Goal: Task Accomplishment & Management: Manage account settings

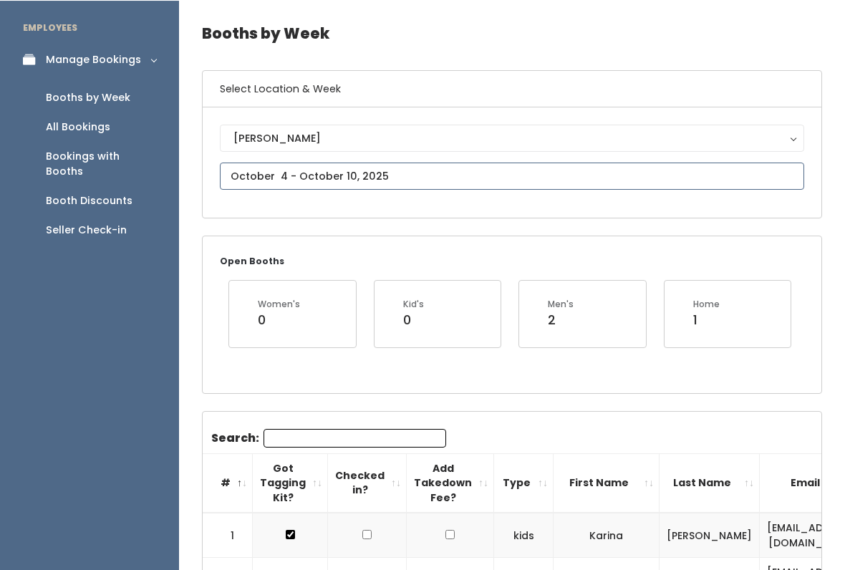
click at [331, 166] on input "text" at bounding box center [512, 175] width 584 height 27
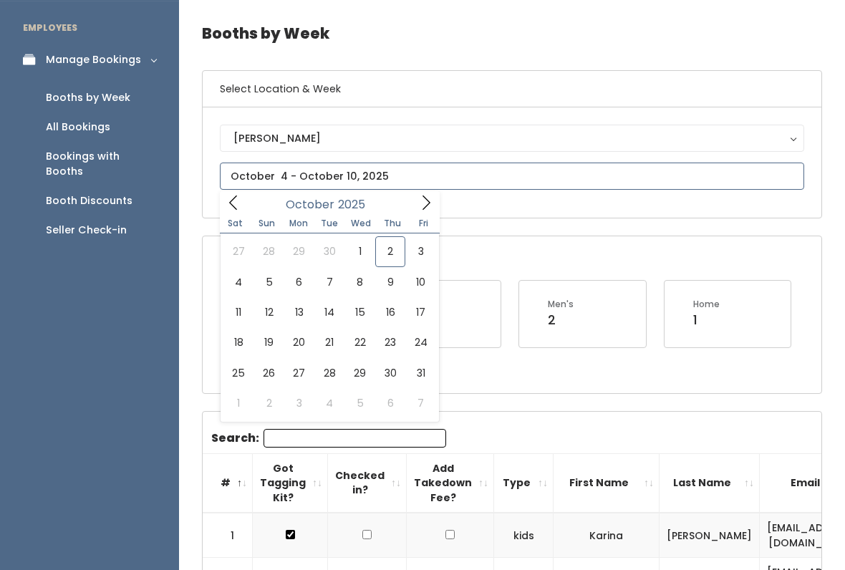
type input "October 4 to October 10"
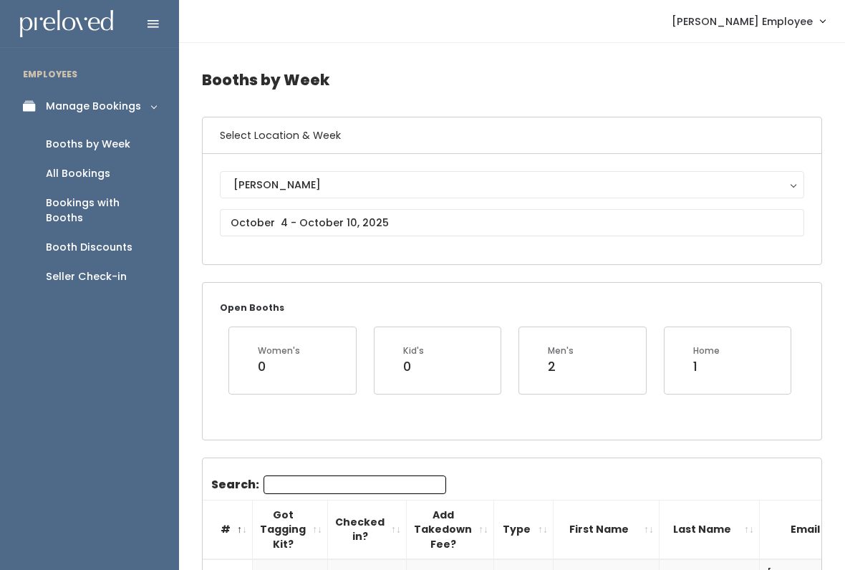
click at [301, 475] on input "Search:" at bounding box center [354, 484] width 183 height 19
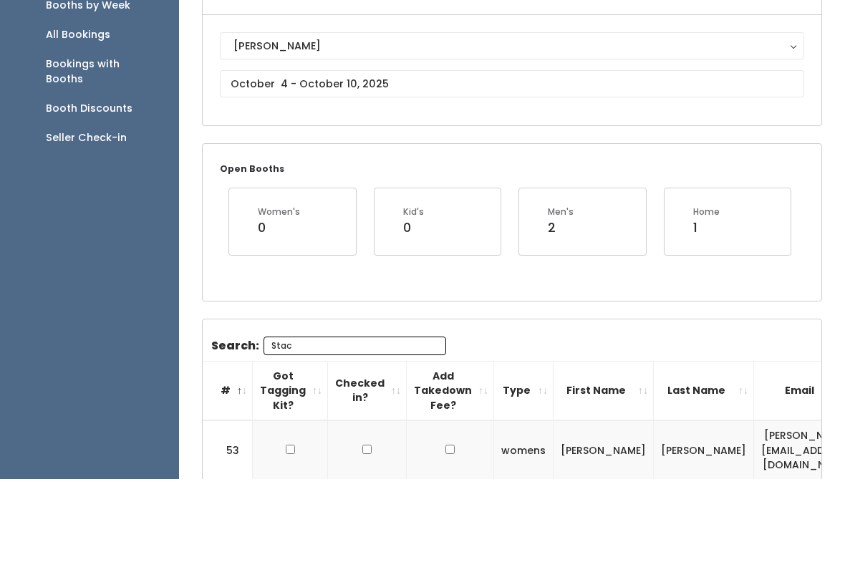
scroll to position [48, 0]
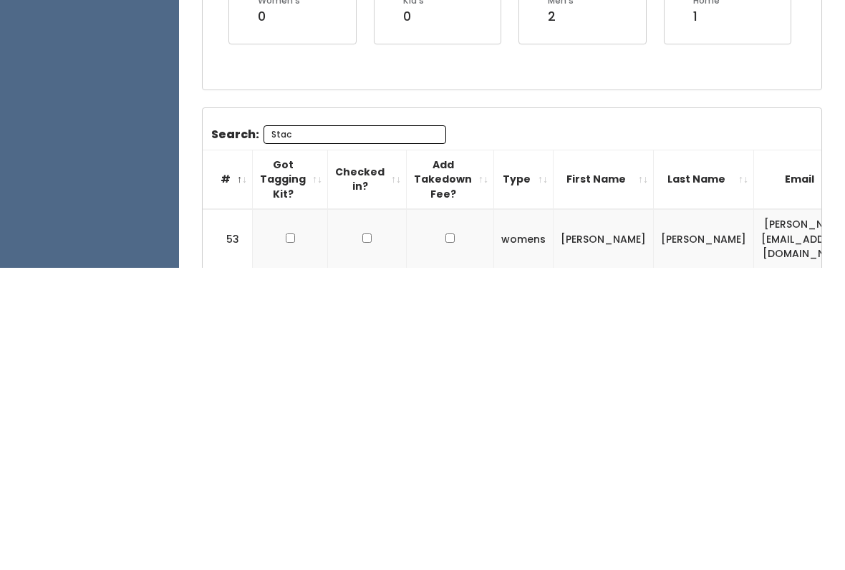
type input "Stac"
click at [286, 536] on input "checkbox" at bounding box center [290, 540] width 9 height 9
checkbox input "true"
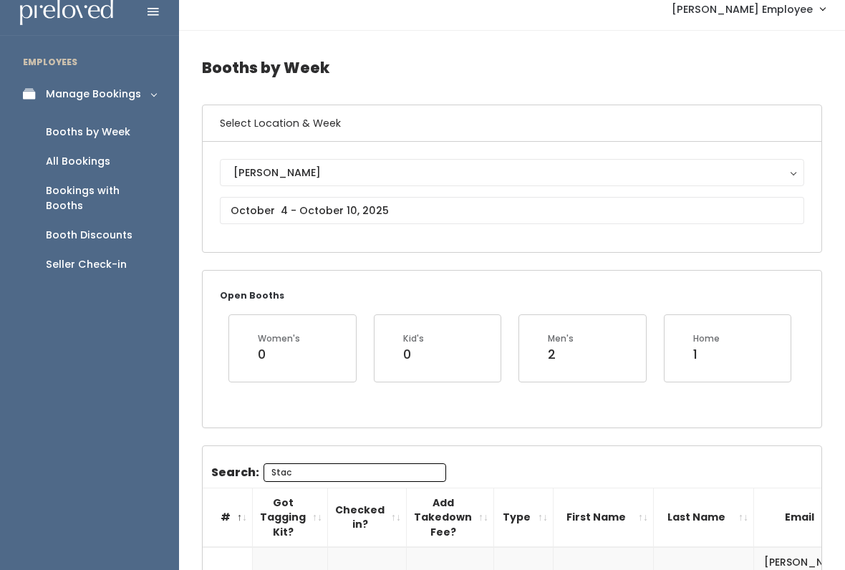
scroll to position [0, 0]
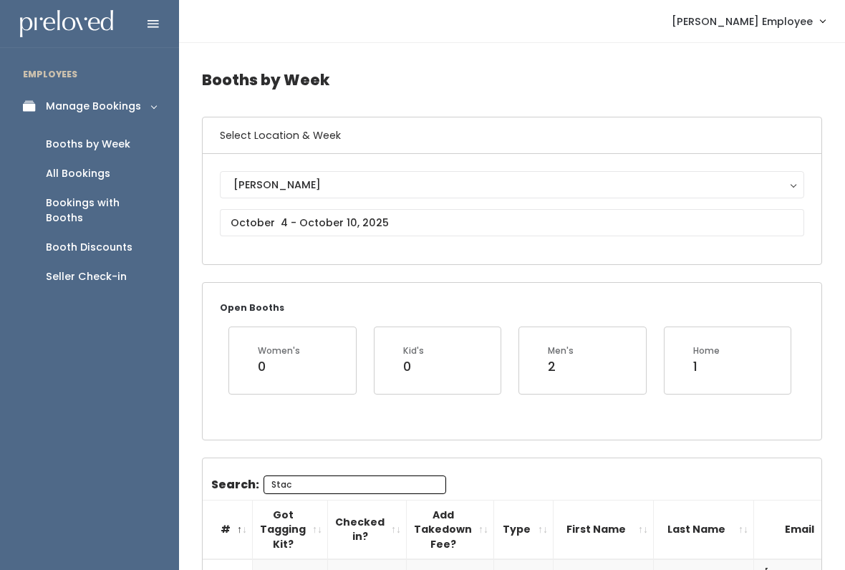
click at [73, 174] on div "All Bookings" at bounding box center [78, 173] width 64 height 15
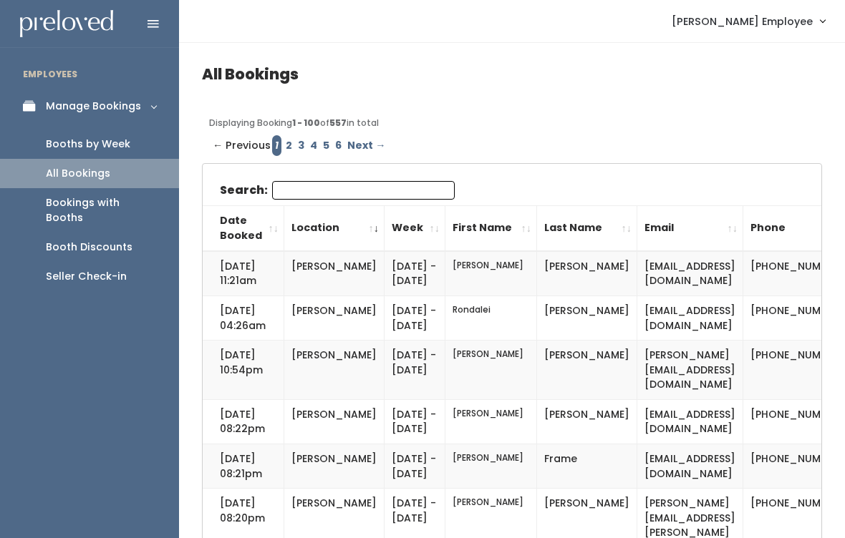
click at [283, 146] on link "2" at bounding box center [289, 145] width 12 height 21
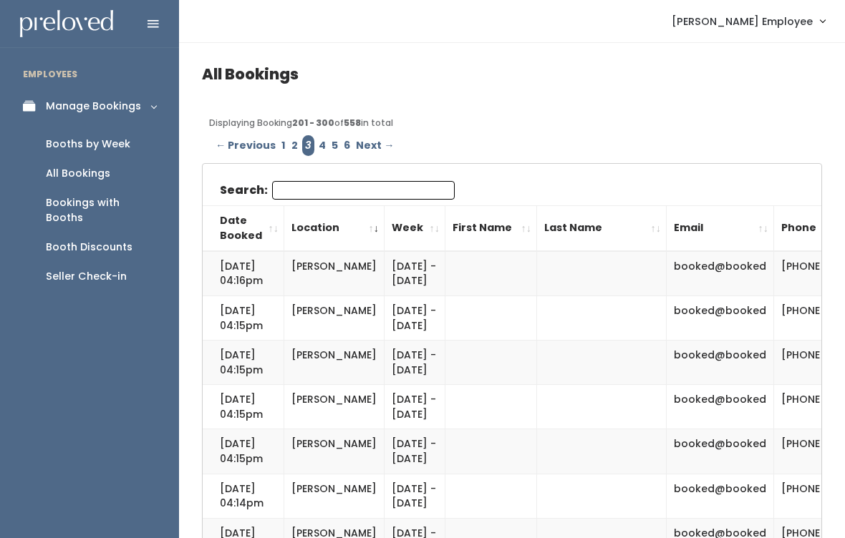
click at [279, 141] on link "1" at bounding box center [284, 145] width 10 height 21
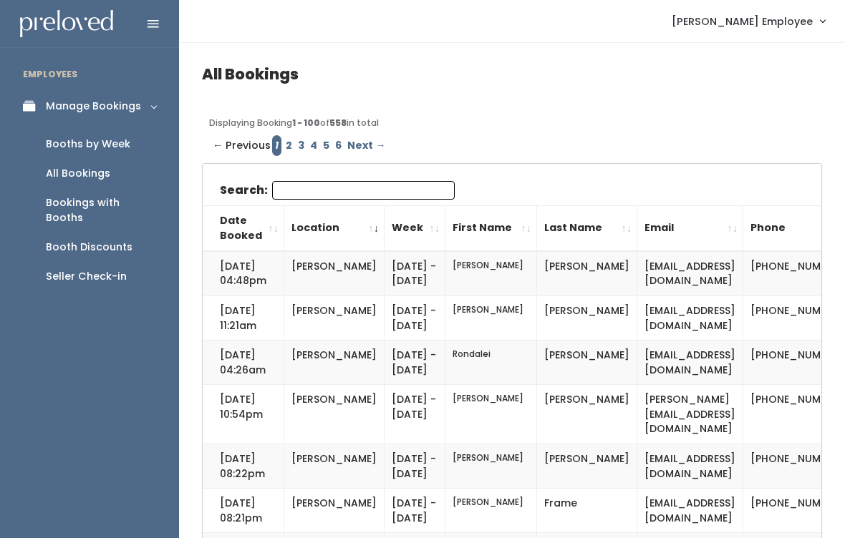
click at [286, 142] on link "2" at bounding box center [289, 145] width 12 height 21
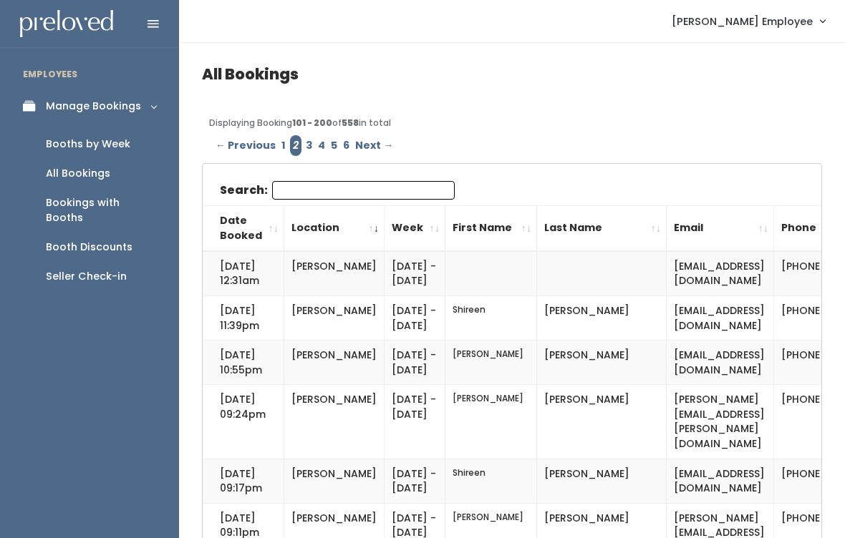
click at [73, 166] on div "All Bookings" at bounding box center [78, 173] width 64 height 15
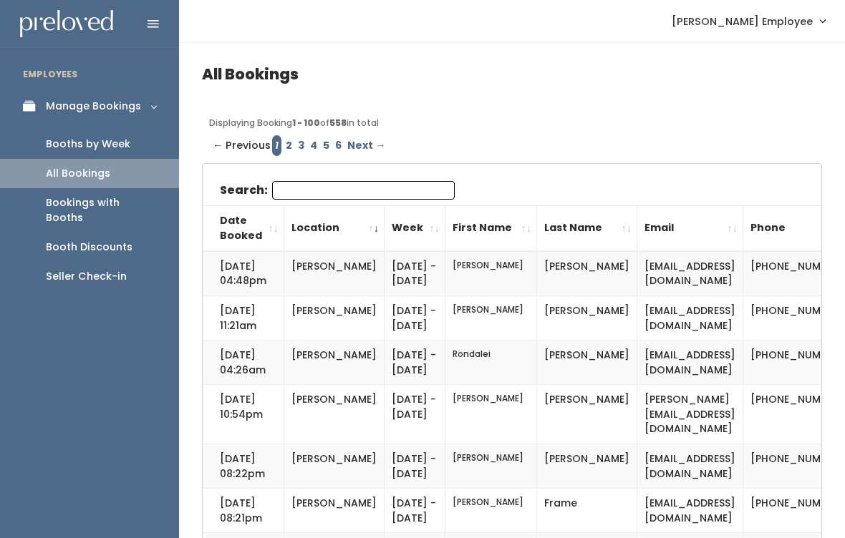
click at [90, 193] on link "Bookings with Booths" at bounding box center [89, 210] width 179 height 44
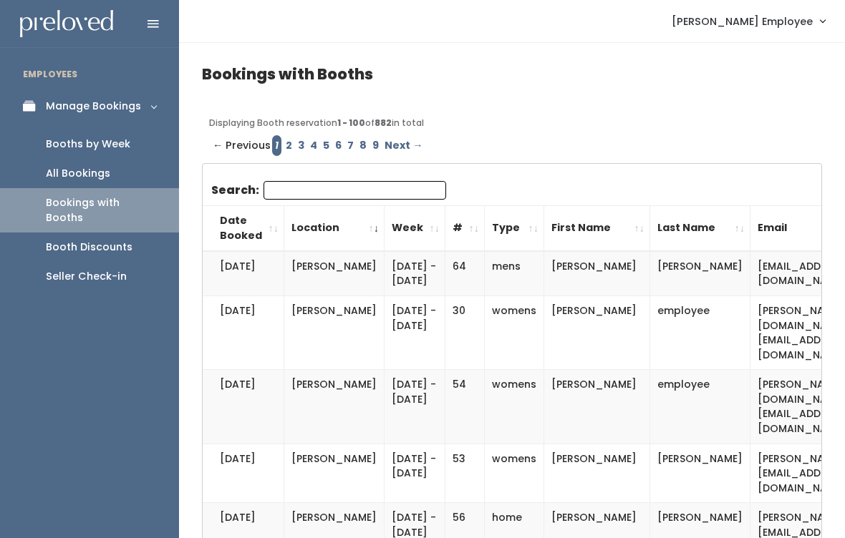
click at [81, 110] on div "Manage Bookings" at bounding box center [93, 106] width 95 height 15
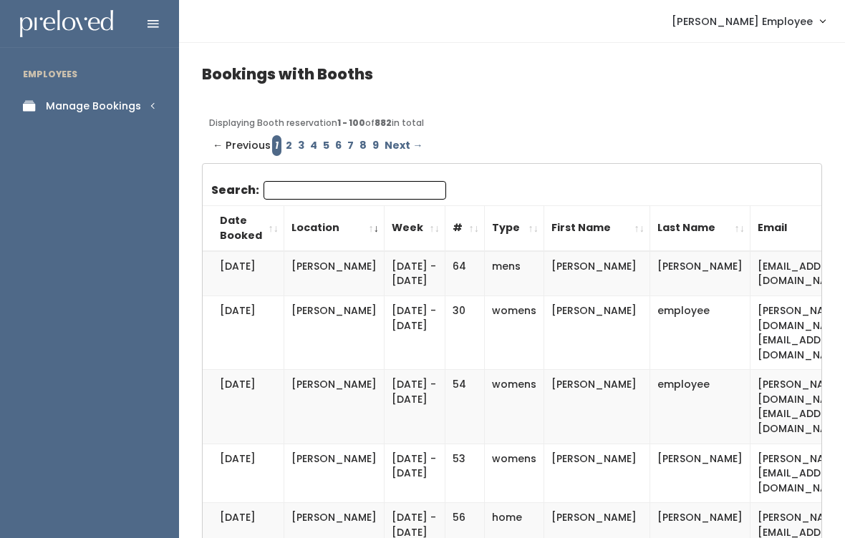
click at [72, 101] on div "Manage Bookings" at bounding box center [93, 106] width 95 height 15
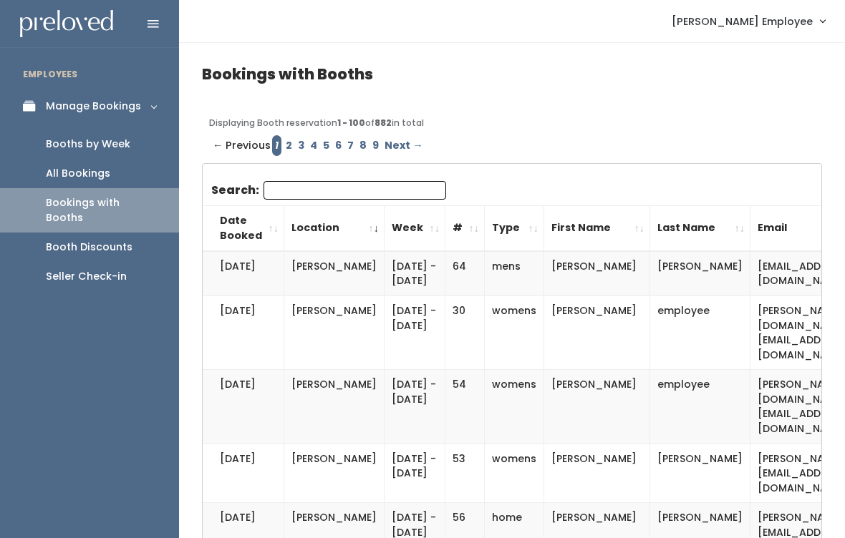
click at [82, 142] on div "Booths by Week" at bounding box center [88, 144] width 84 height 15
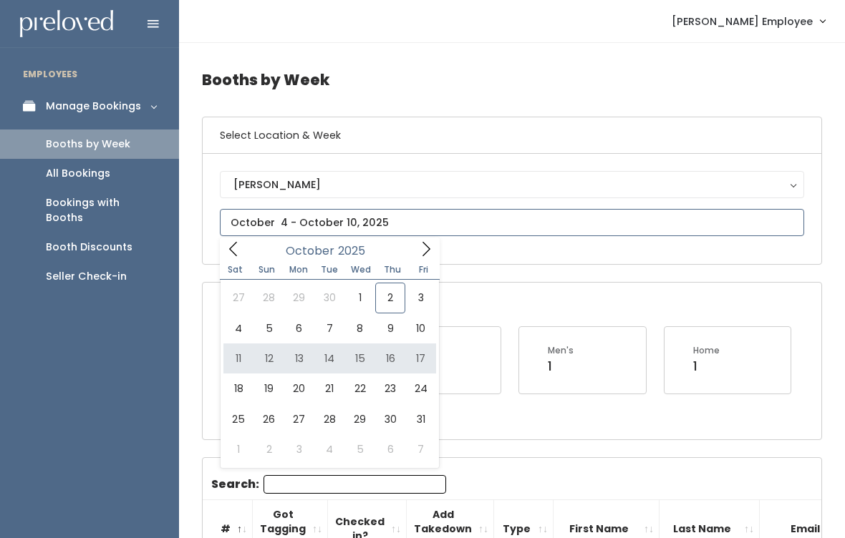
type input "[DATE] to [DATE]"
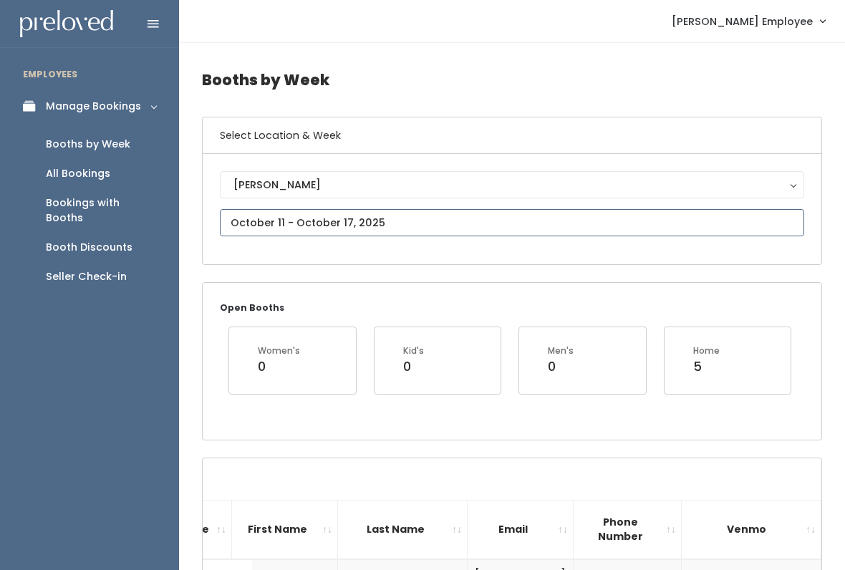
click at [347, 214] on input "text" at bounding box center [512, 222] width 584 height 27
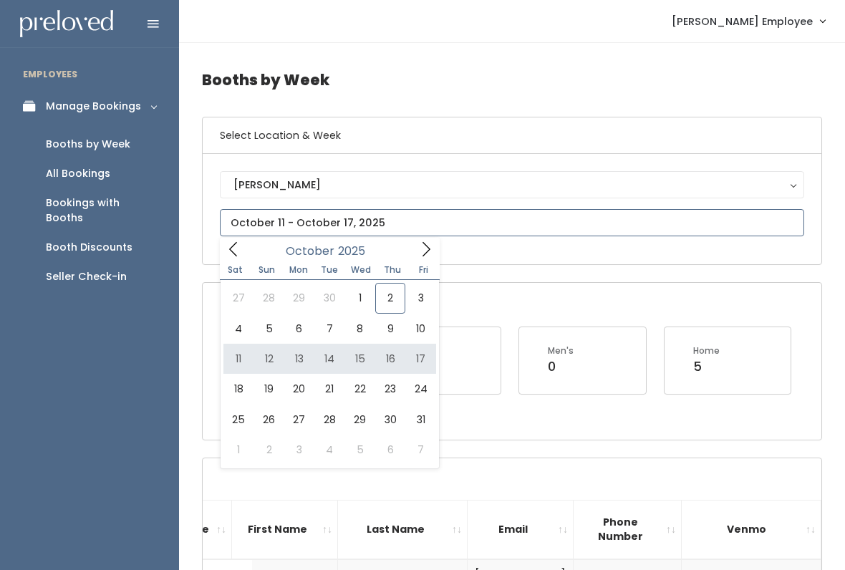
type input "October 11 to October 17"
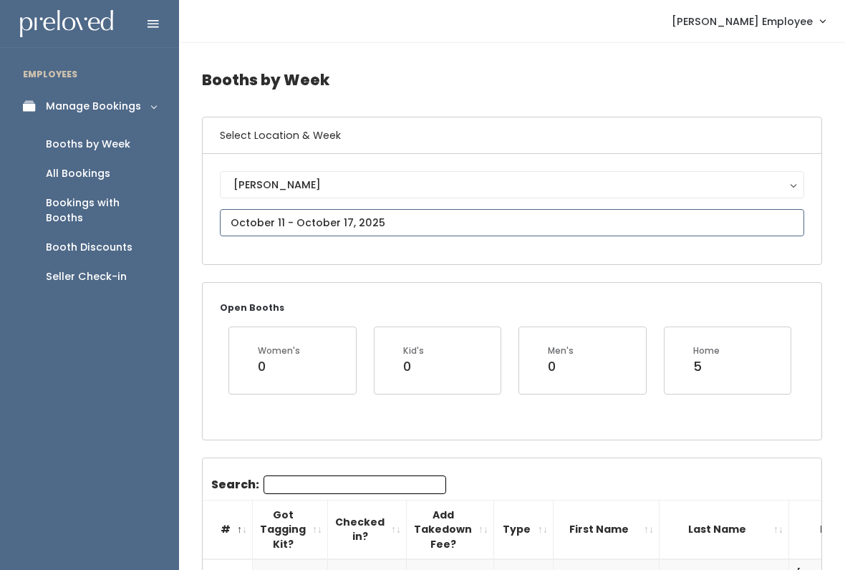
click at [277, 221] on input "text" at bounding box center [512, 222] width 584 height 27
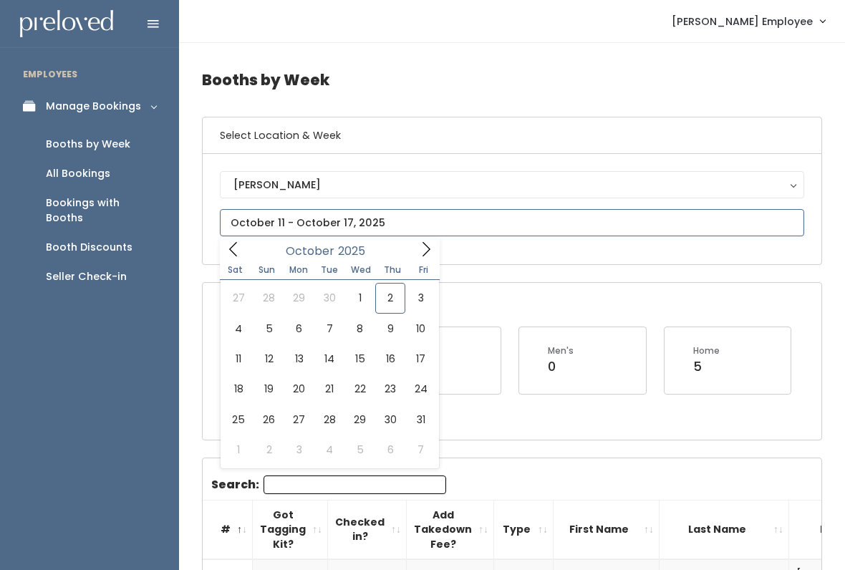
type input "October 18 to October 24"
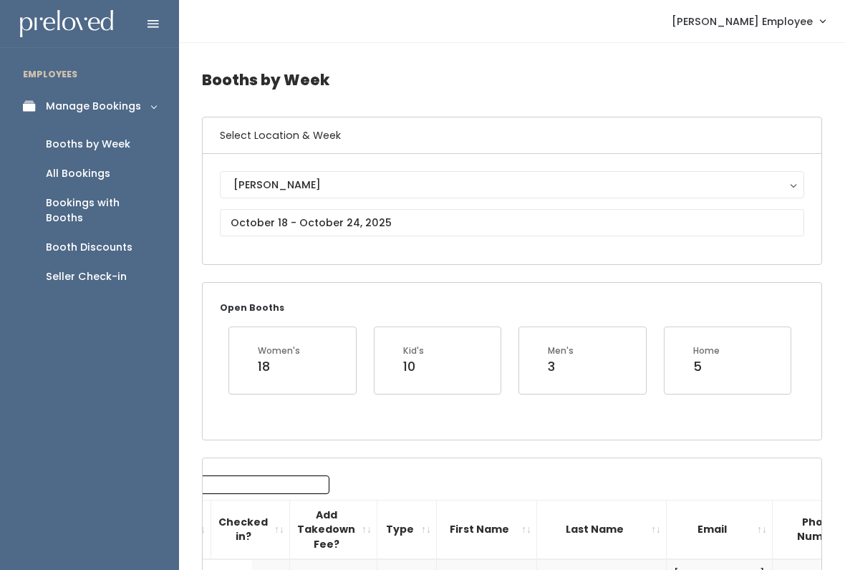
click at [296, 363] on div "18" at bounding box center [279, 366] width 42 height 19
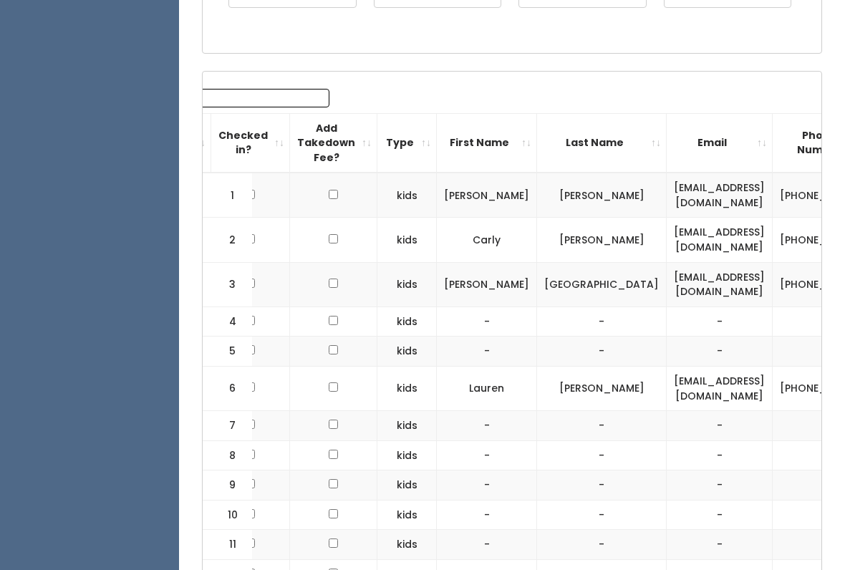
scroll to position [398, 0]
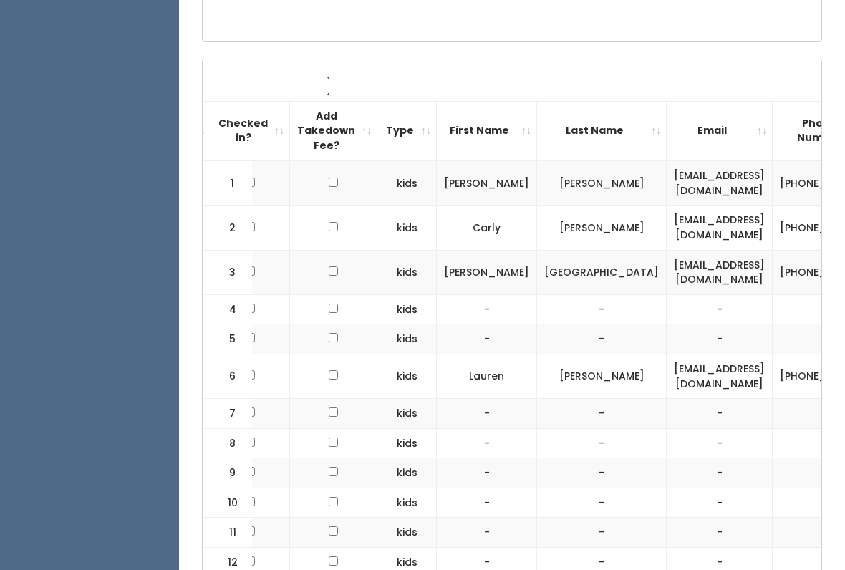
click at [437, 301] on td "-" at bounding box center [487, 310] width 100 height 30
click at [283, 304] on td at bounding box center [250, 310] width 79 height 30
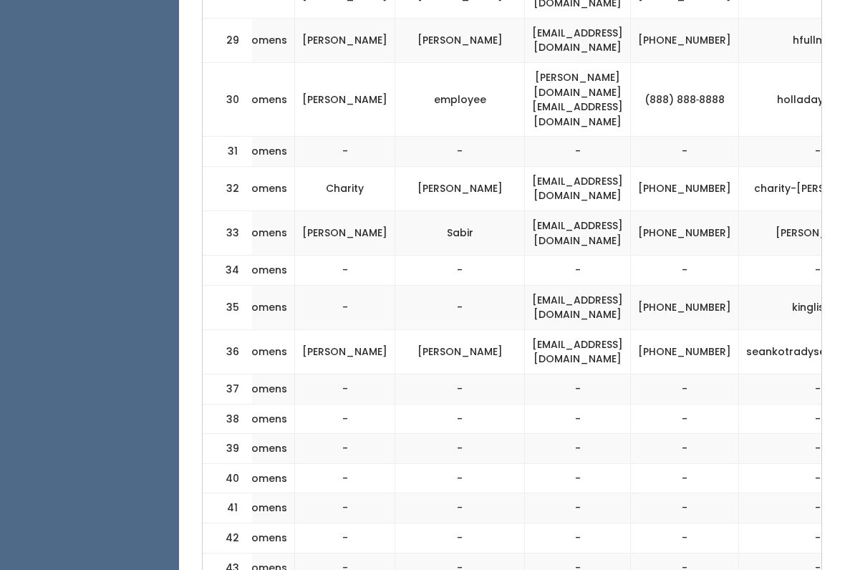
scroll to position [1792, 0]
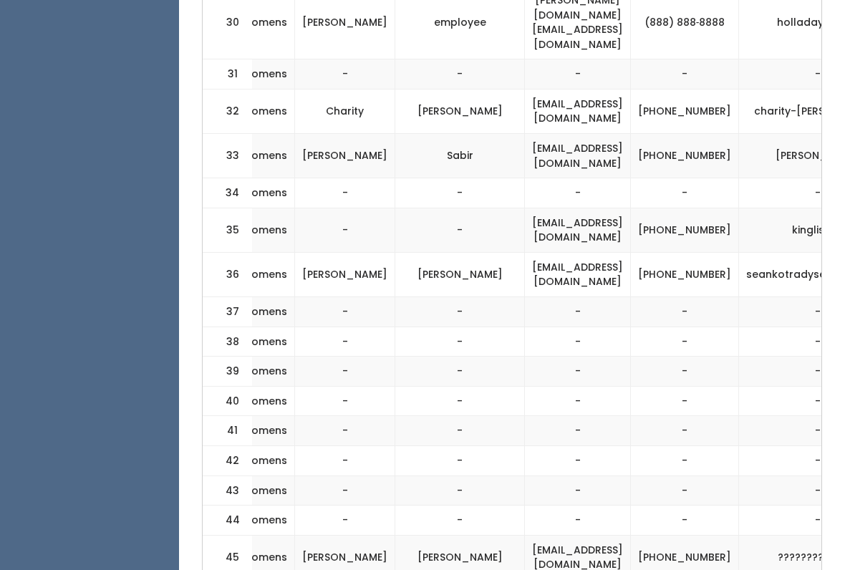
click at [525, 327] on td "-" at bounding box center [578, 342] width 106 height 30
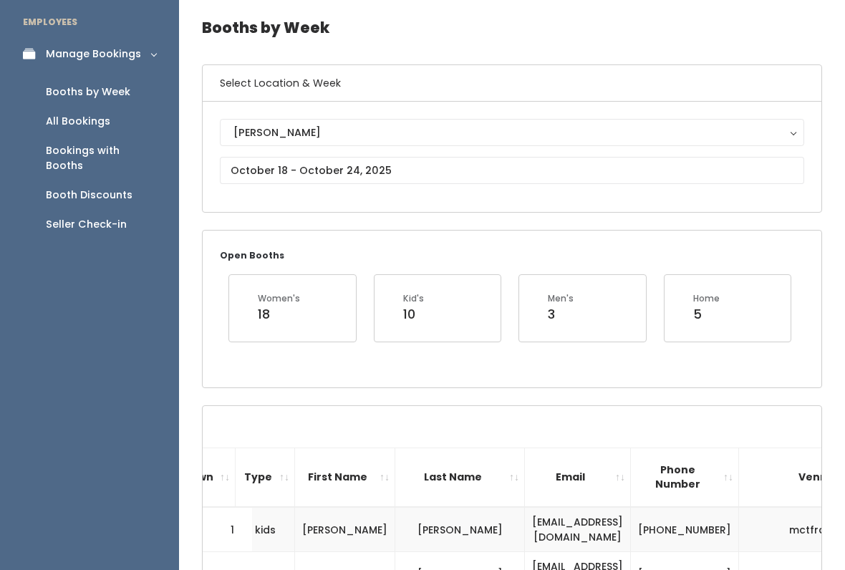
scroll to position [140, 0]
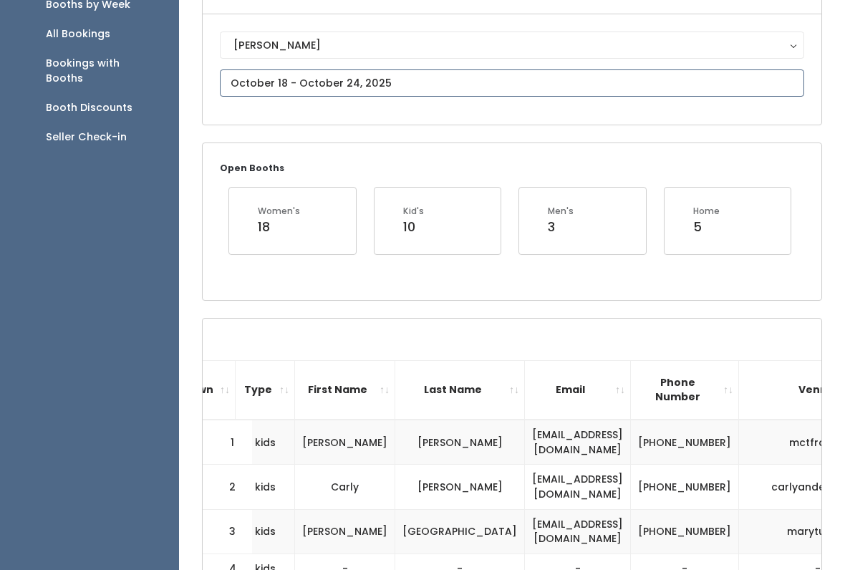
click at [420, 77] on input "text" at bounding box center [512, 82] width 584 height 27
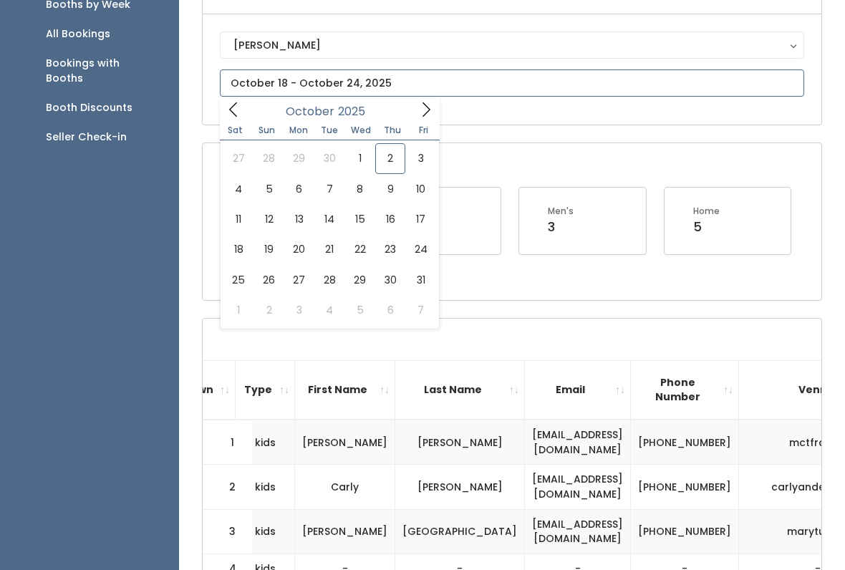
click at [235, 116] on icon at bounding box center [234, 110] width 16 height 16
type input "October 4 to October 10"
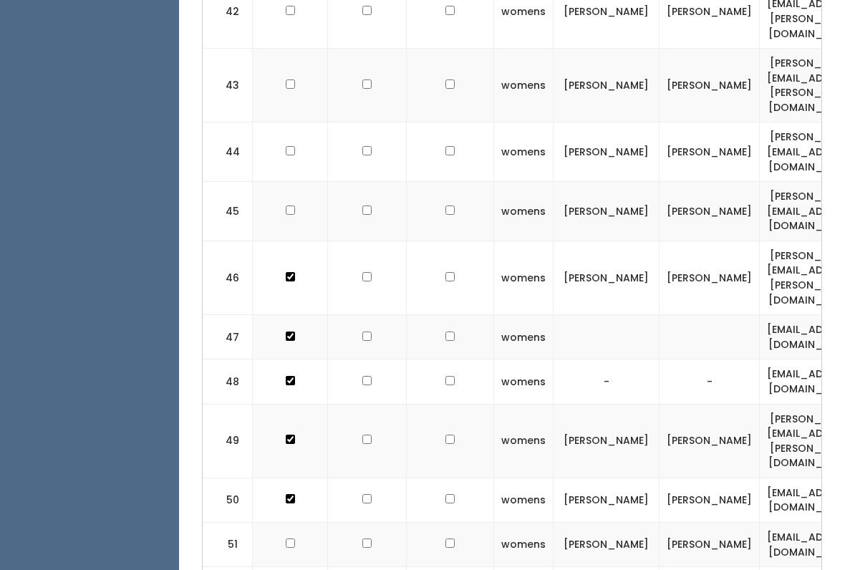
scroll to position [2949, 0]
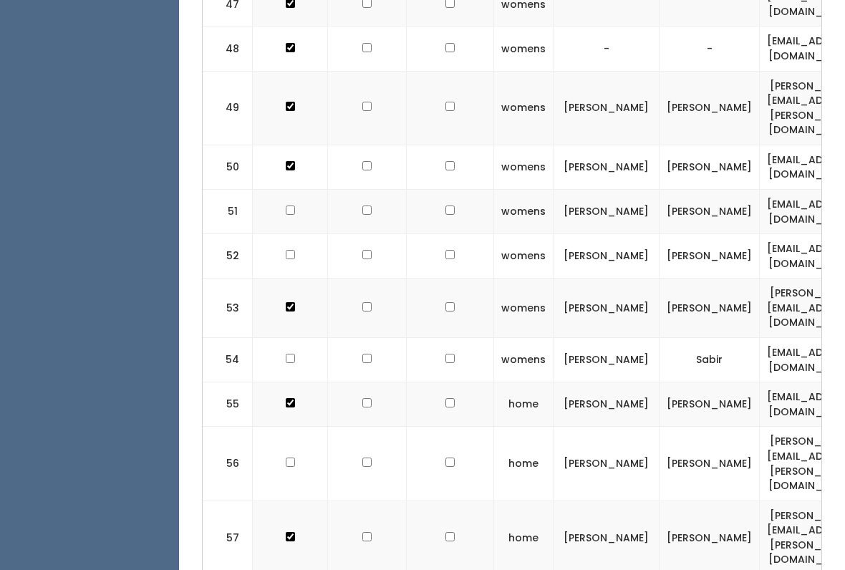
checkbox input "true"
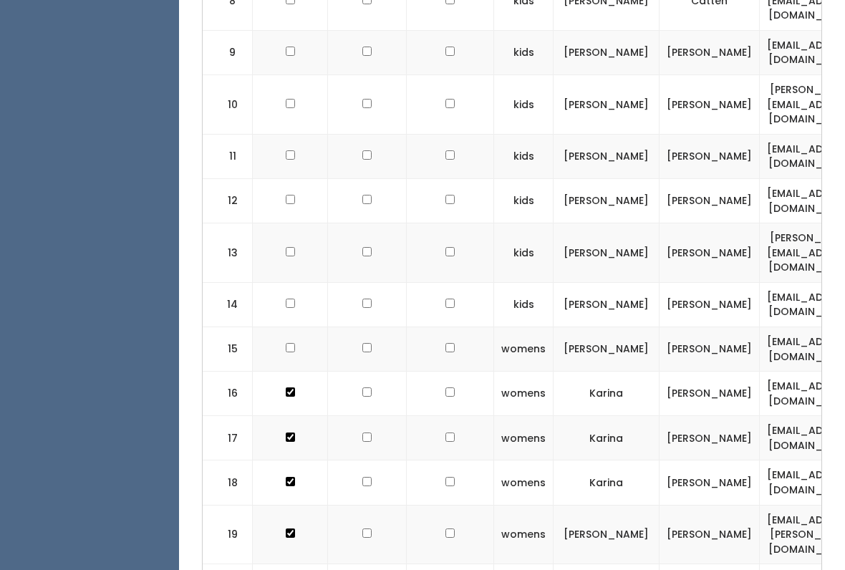
scroll to position [0, 0]
